Goal: Transaction & Acquisition: Obtain resource

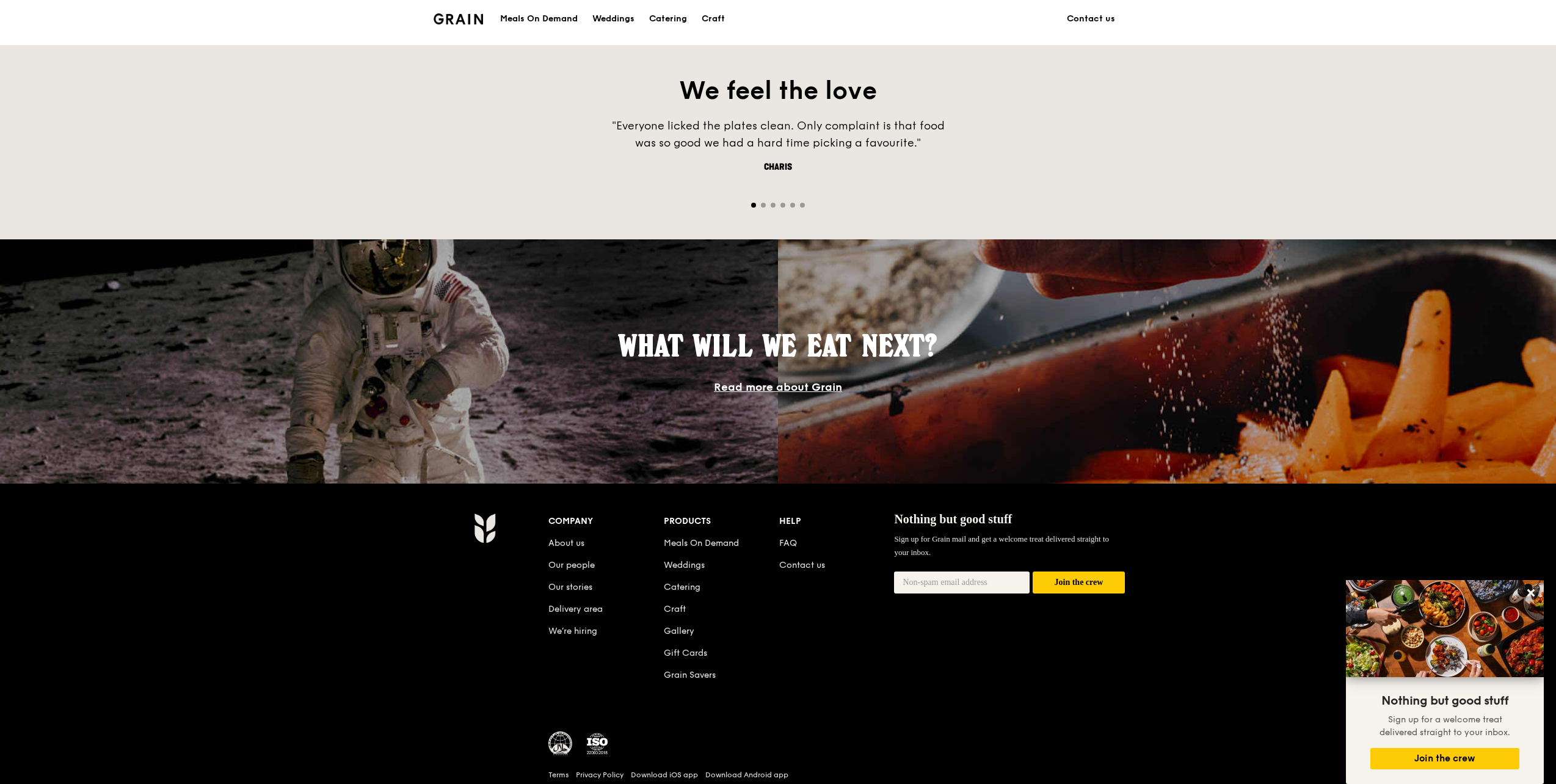
scroll to position [540, 0]
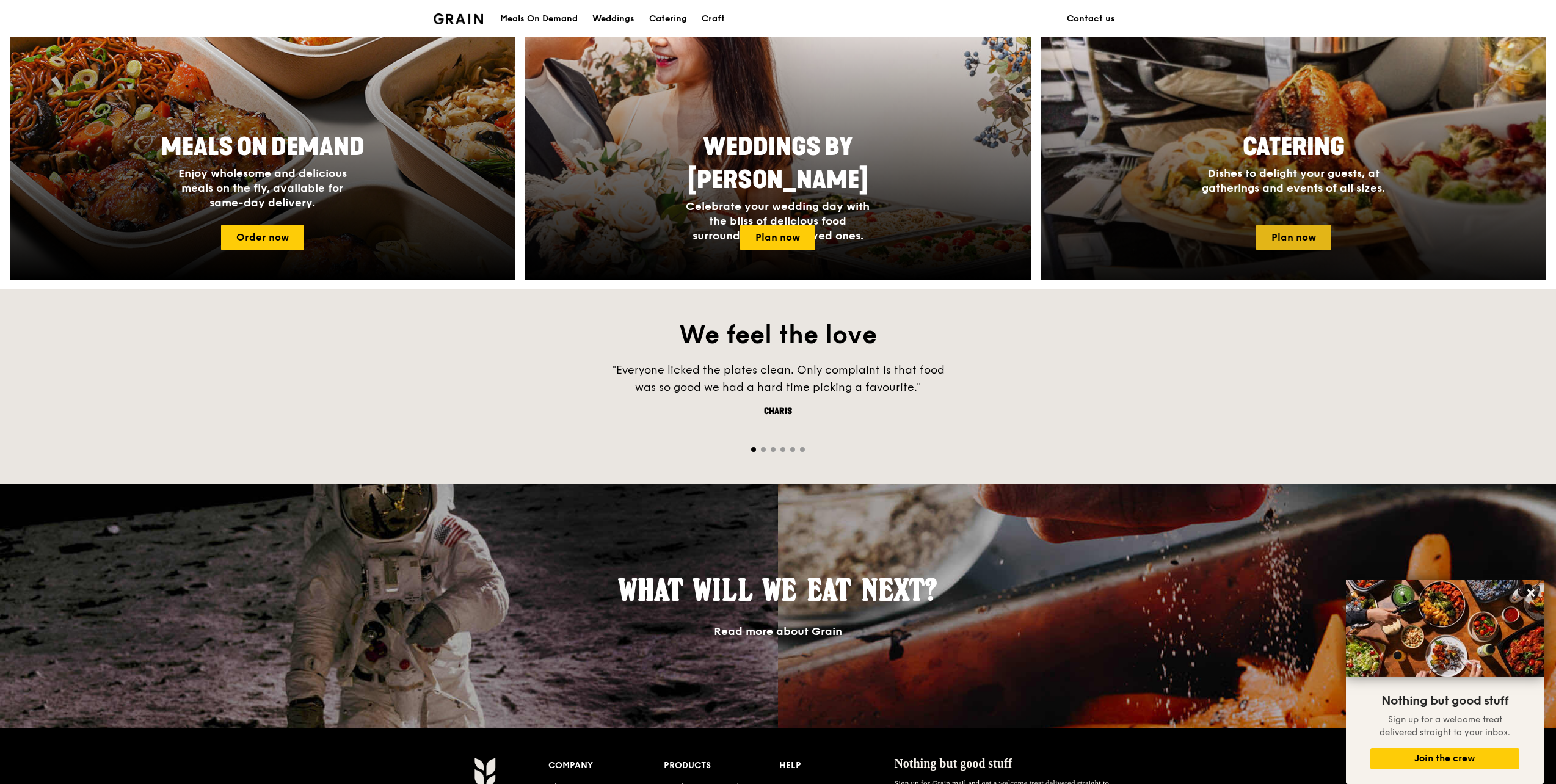
click at [1284, 239] on link "Plan now" at bounding box center [1294, 238] width 75 height 25
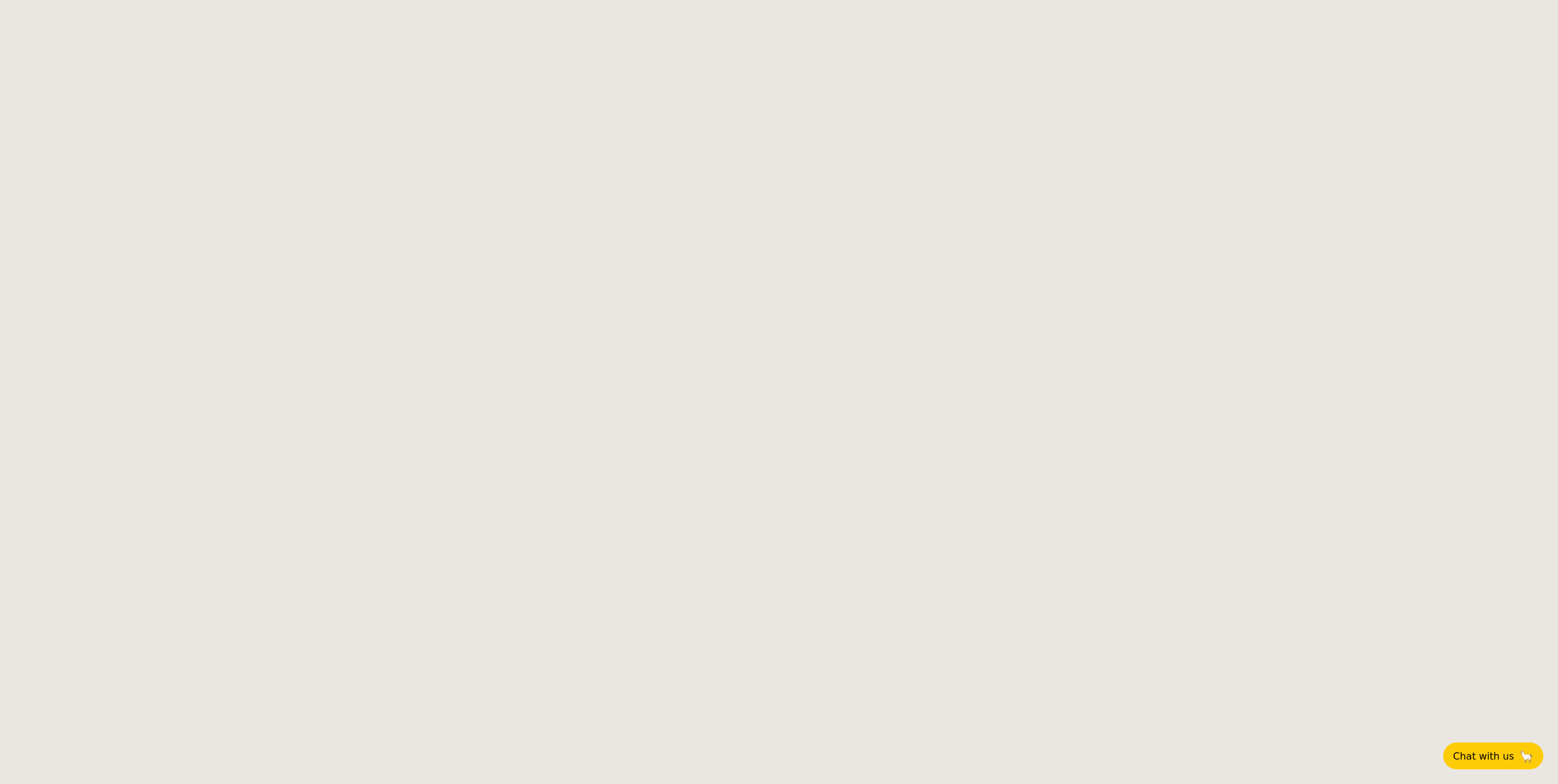
select select
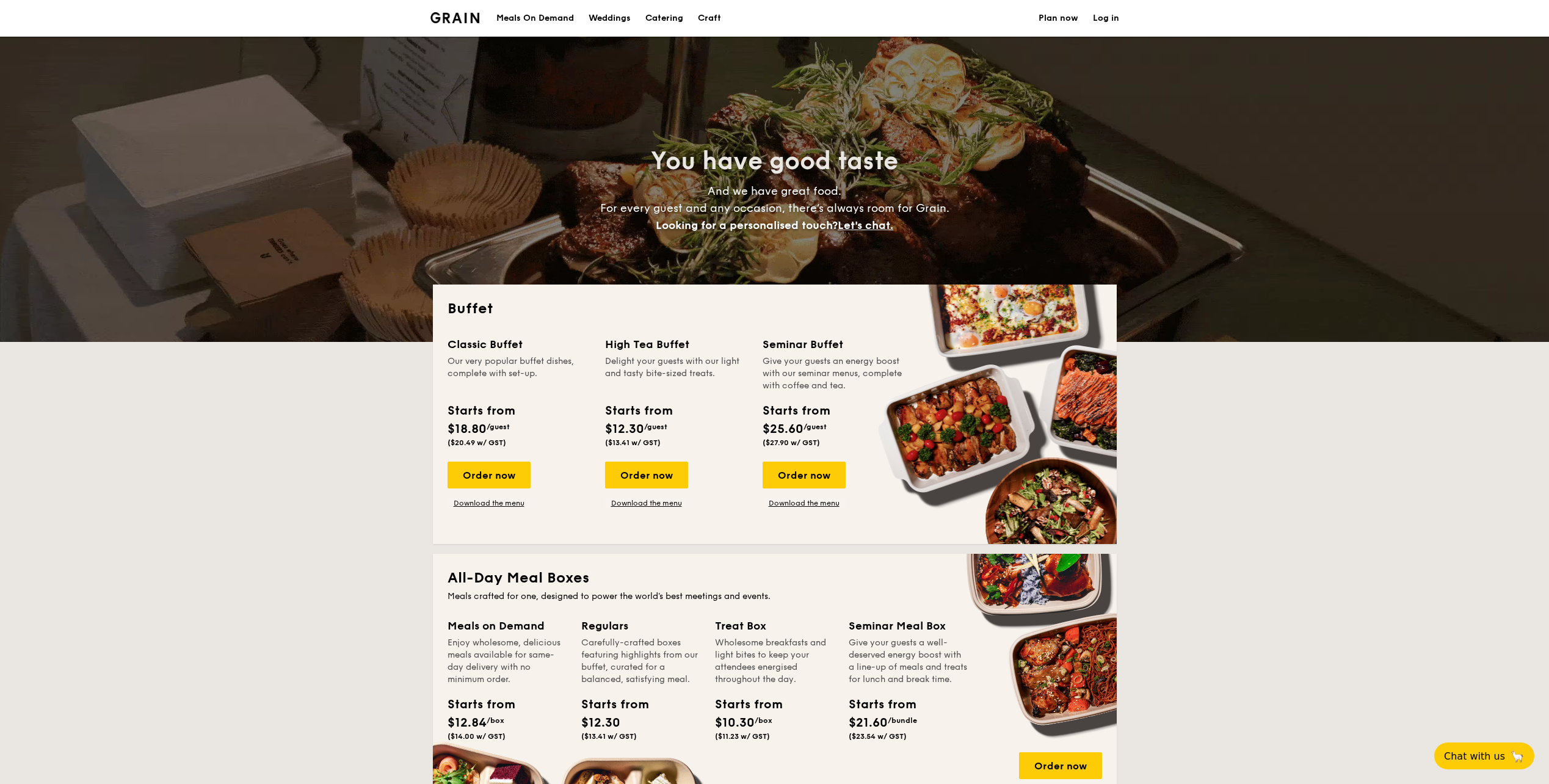
drag, startPoint x: 1255, startPoint y: 461, endPoint x: 1219, endPoint y: 216, distance: 247.6
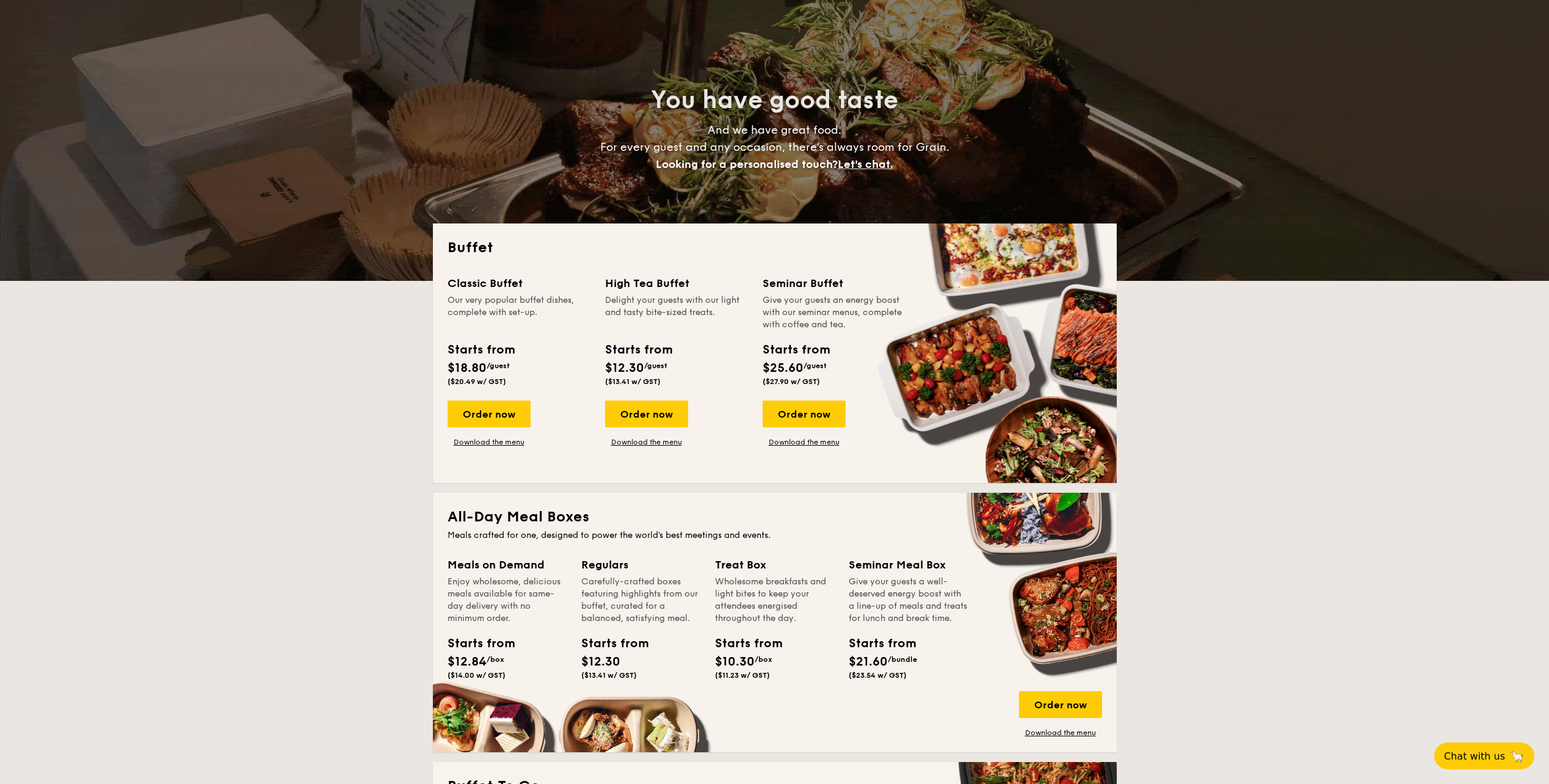
scroll to position [244, 0]
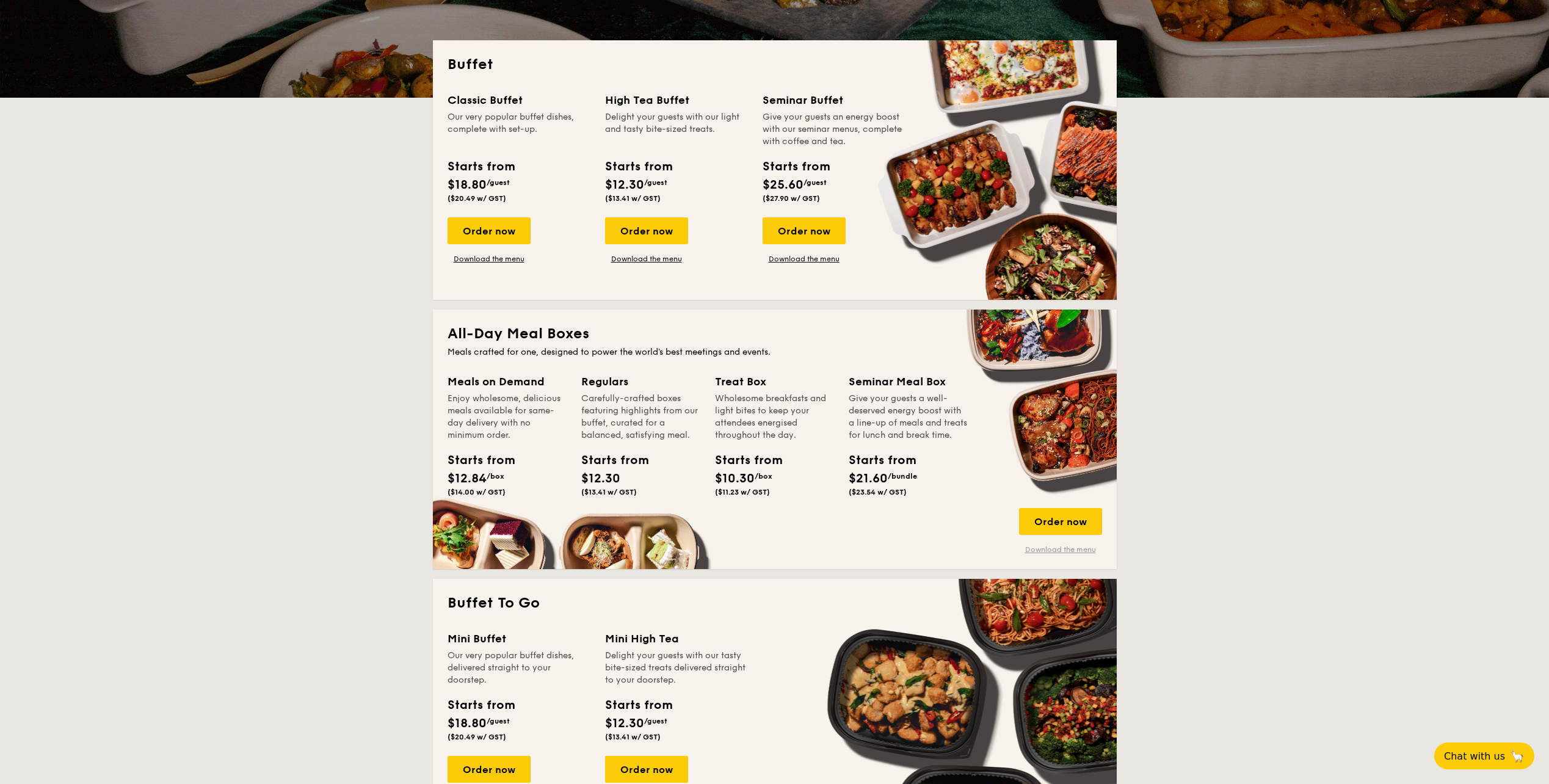
click at [1051, 553] on link "Download the menu" at bounding box center [1061, 550] width 83 height 10
